Goal: Check status: Check status

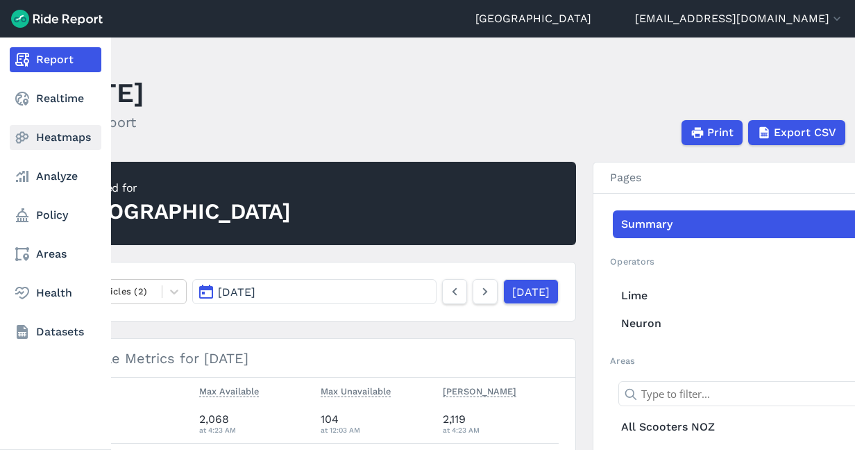
click at [50, 127] on link "Heatmaps" at bounding box center [56, 137] width 92 height 25
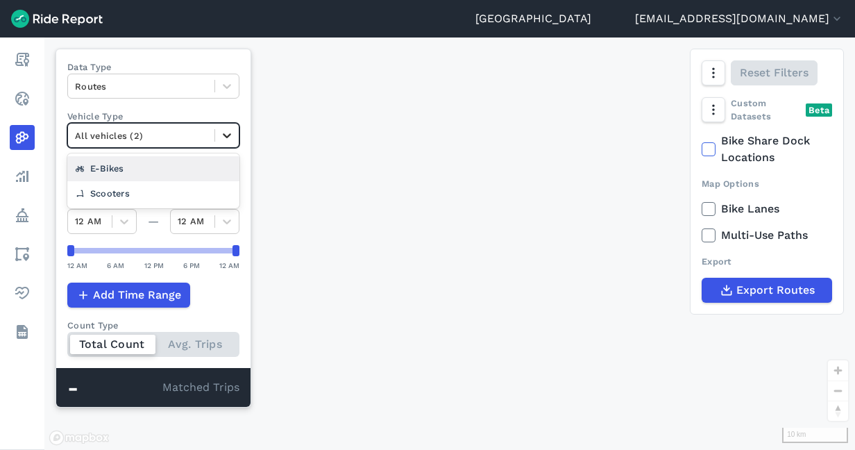
click at [219, 139] on div at bounding box center [227, 136] width 24 height 24
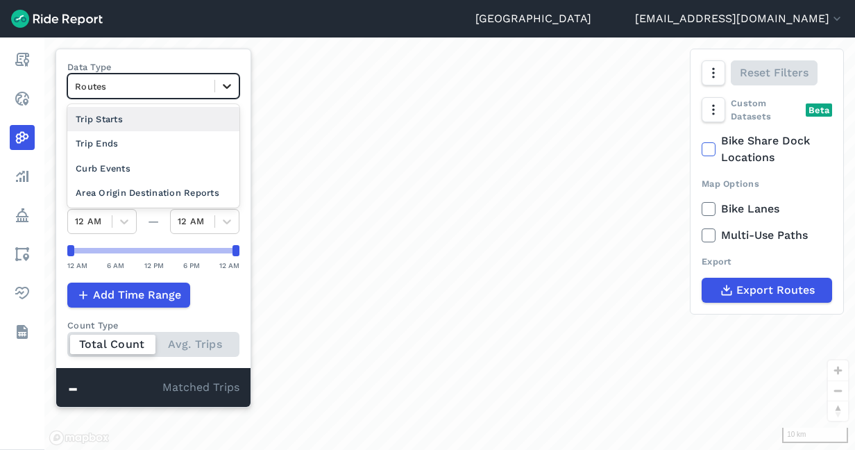
click at [222, 92] on icon at bounding box center [227, 86] width 14 height 14
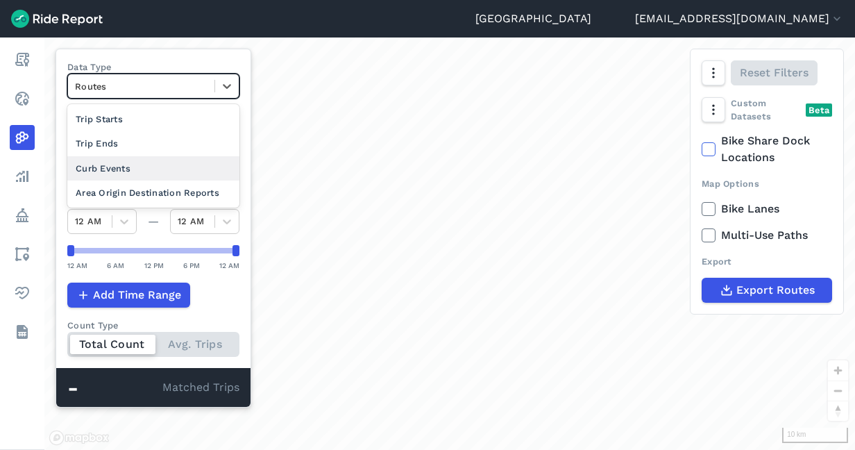
click at [134, 164] on div "Curb Events" at bounding box center [153, 168] width 172 height 24
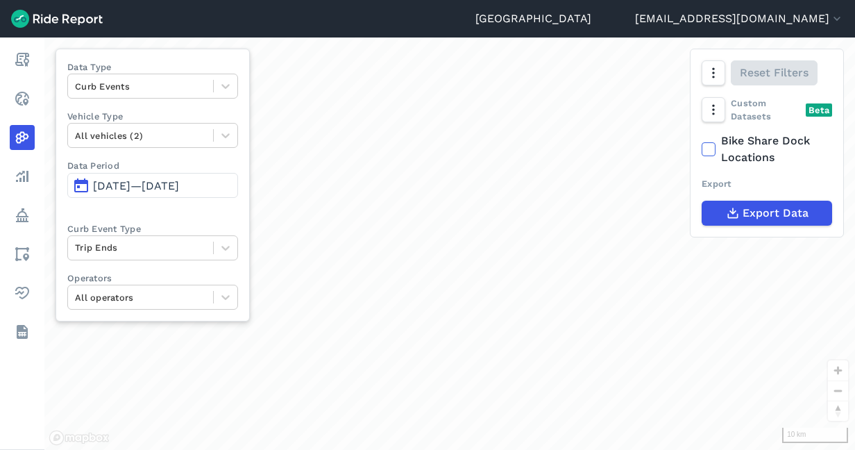
click at [144, 191] on button "[DATE]—[DATE]" at bounding box center [152, 185] width 171 height 25
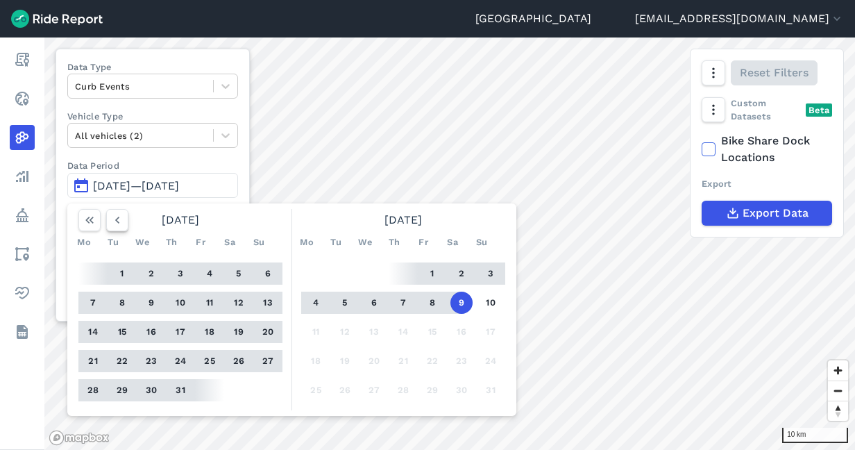
click at [115, 222] on icon "button" at bounding box center [117, 220] width 14 height 14
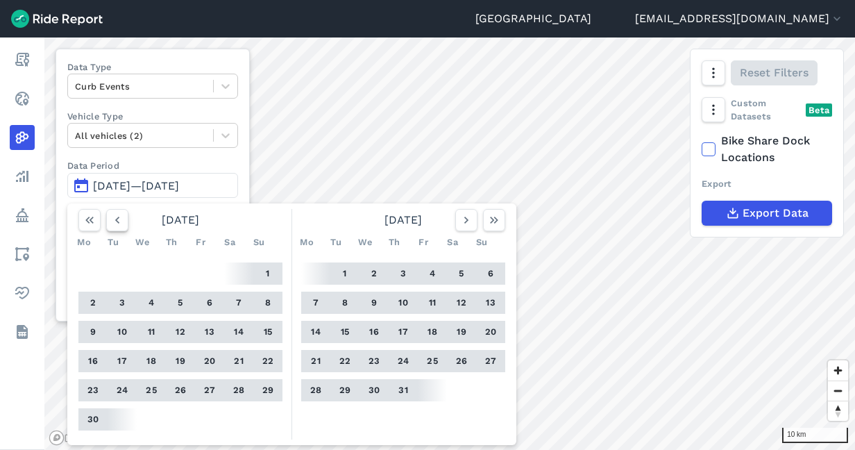
click at [115, 222] on icon "button" at bounding box center [117, 220] width 14 height 14
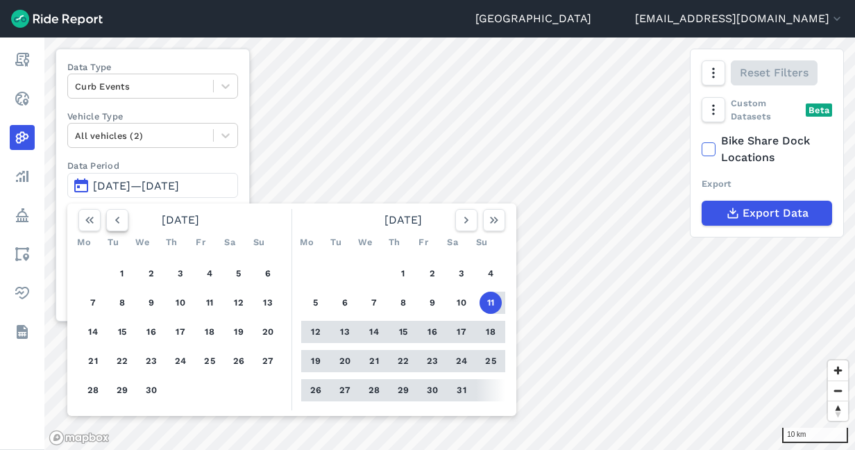
click at [115, 222] on icon "button" at bounding box center [117, 220] width 14 height 14
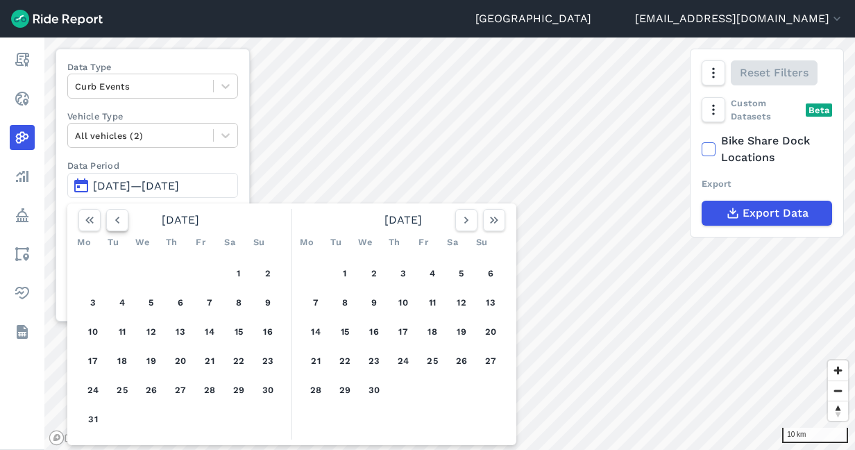
click at [115, 222] on icon "button" at bounding box center [117, 220] width 14 height 14
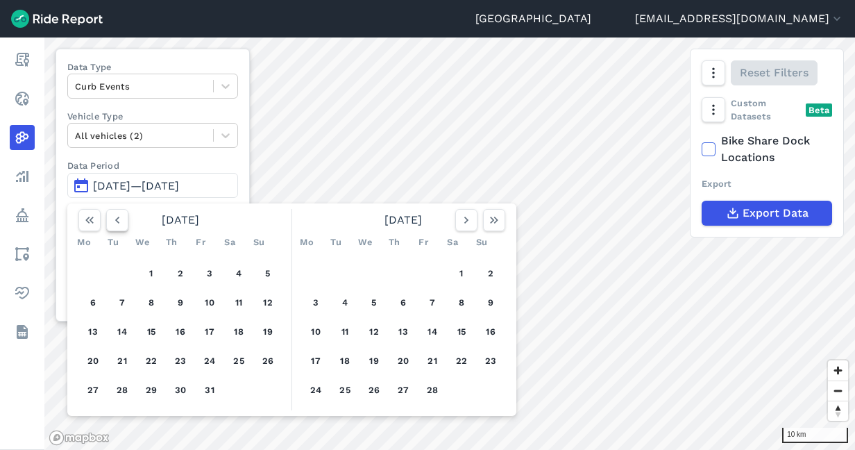
click at [115, 222] on icon "button" at bounding box center [117, 220] width 14 height 14
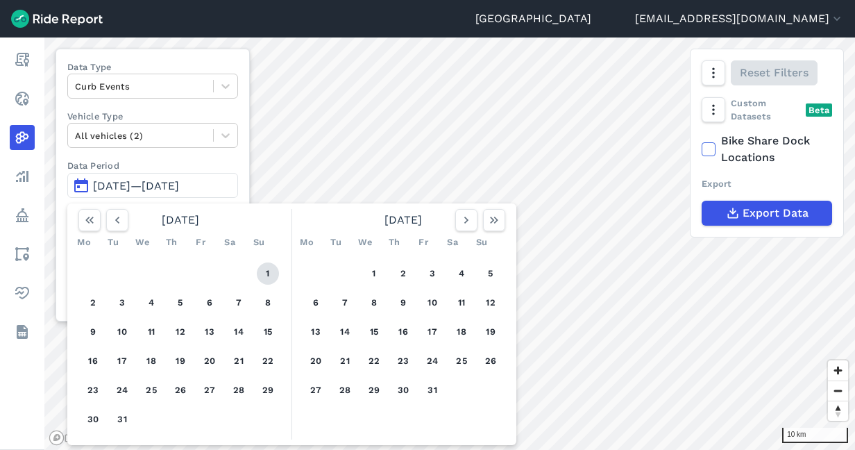
click at [269, 272] on button "1" at bounding box center [268, 273] width 22 height 22
click at [455, 223] on button "button" at bounding box center [466, 220] width 22 height 22
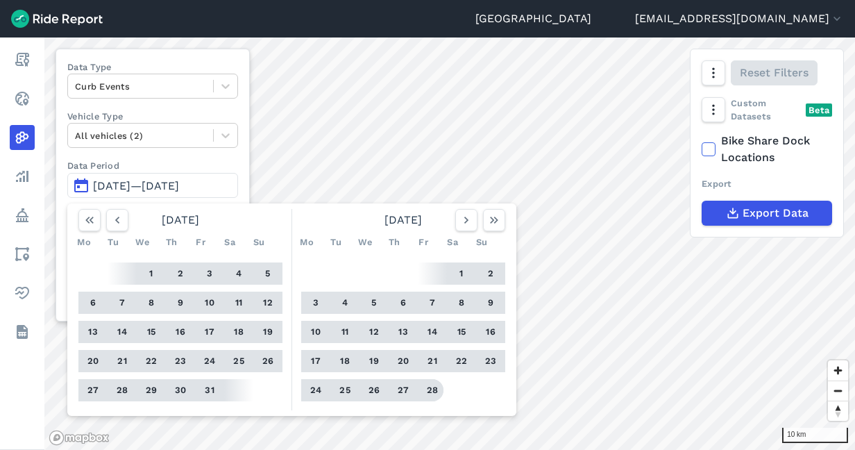
click at [430, 384] on button "28" at bounding box center [432, 390] width 22 height 22
